Goal: Information Seeking & Learning: Stay updated

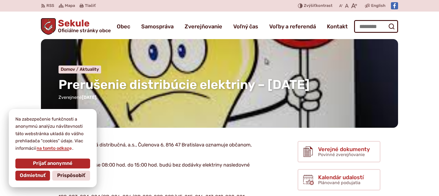
click at [148, 117] on div "Prerušenie distribúcie elektriny – [DATE] Domov Aktuality Prerušenie distribúci…" at bounding box center [219, 83] width 357 height 88
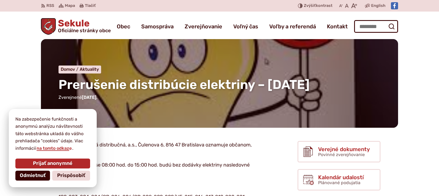
click at [33, 174] on span "Odmietnuť" at bounding box center [33, 175] width 26 height 6
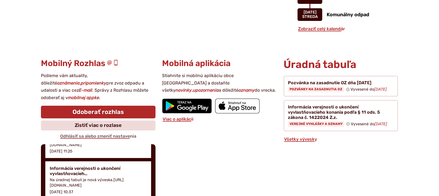
scroll to position [157, 0]
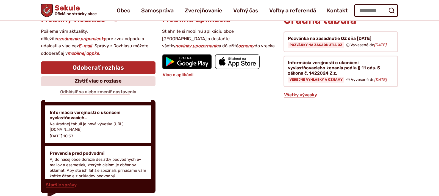
drag, startPoint x: 162, startPoint y: 190, endPoint x: 167, endPoint y: 181, distance: 10.6
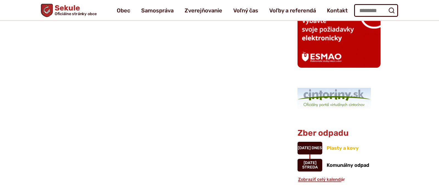
drag, startPoint x: 163, startPoint y: 186, endPoint x: 169, endPoint y: 176, distance: 11.1
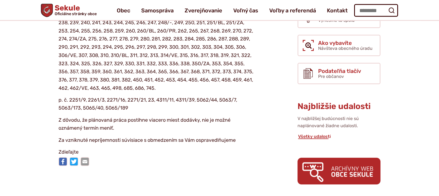
drag, startPoint x: 164, startPoint y: 179, endPoint x: 169, endPoint y: 171, distance: 9.3
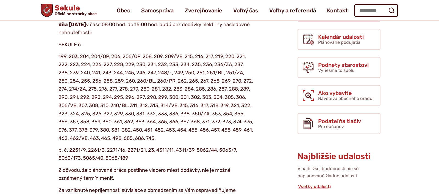
scroll to position [93, 0]
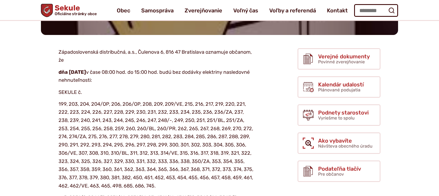
drag, startPoint x: 155, startPoint y: 180, endPoint x: 158, endPoint y: 175, distance: 6.1
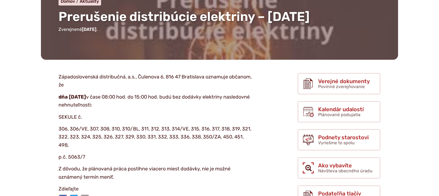
scroll to position [84, 0]
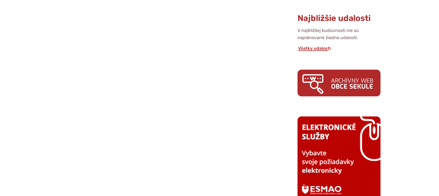
drag, startPoint x: 150, startPoint y: 129, endPoint x: 151, endPoint y: 115, distance: 14.6
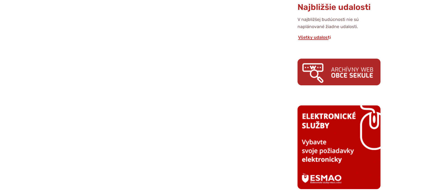
scroll to position [308, 0]
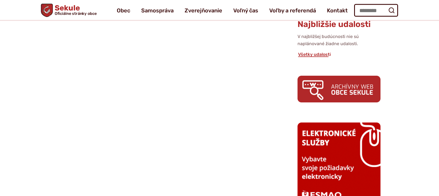
drag, startPoint x: 135, startPoint y: 127, endPoint x: 135, endPoint y: 121, distance: 6.3
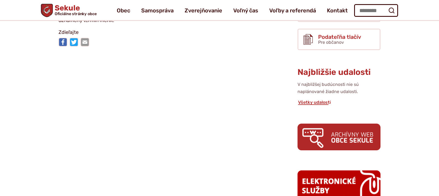
drag, startPoint x: 134, startPoint y: 122, endPoint x: 135, endPoint y: 118, distance: 4.9
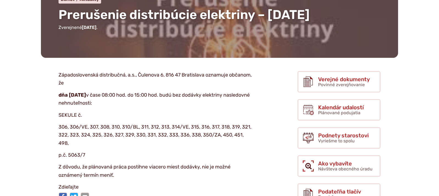
scroll to position [84, 0]
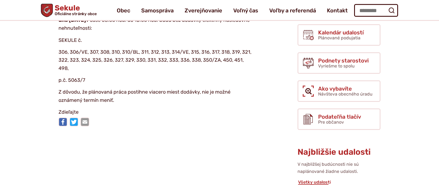
drag, startPoint x: 116, startPoint y: 137, endPoint x: 120, endPoint y: 123, distance: 14.8
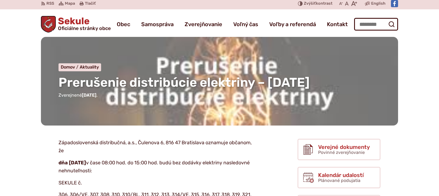
scroll to position [0, 0]
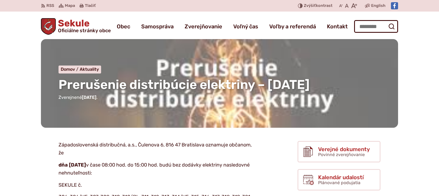
drag, startPoint x: 74, startPoint y: 115, endPoint x: 111, endPoint y: 71, distance: 56.7
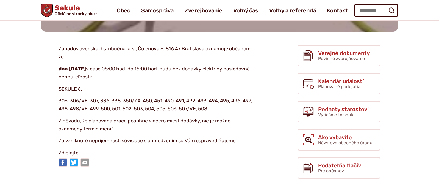
scroll to position [84, 0]
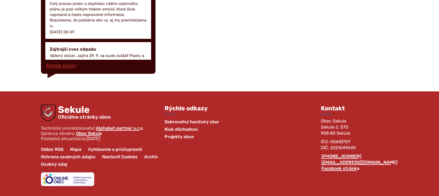
drag, startPoint x: 117, startPoint y: 137, endPoint x: 120, endPoint y: 132, distance: 5.3
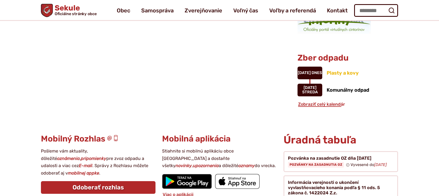
drag, startPoint x: 124, startPoint y: 123, endPoint x: 153, endPoint y: 110, distance: 32.5
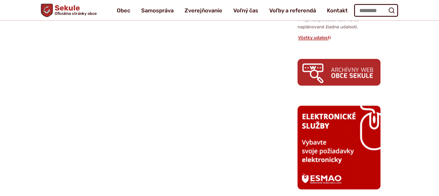
drag, startPoint x: 142, startPoint y: 113, endPoint x: 152, endPoint y: 104, distance: 13.6
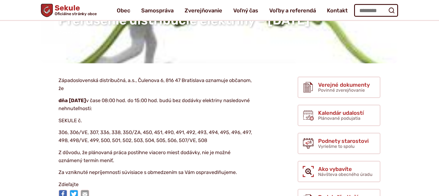
scroll to position [0, 0]
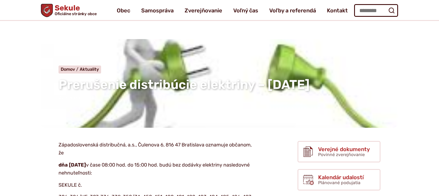
drag, startPoint x: 138, startPoint y: 109, endPoint x: 146, endPoint y: 108, distance: 7.7
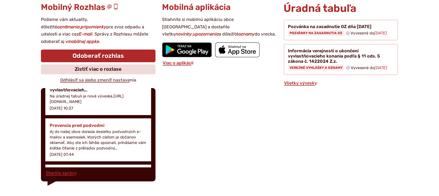
scroll to position [219, 0]
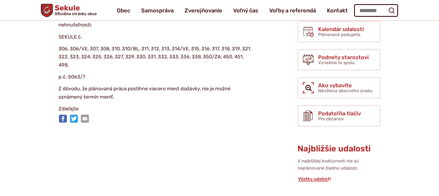
scroll to position [36, 0]
